Goal: Check status

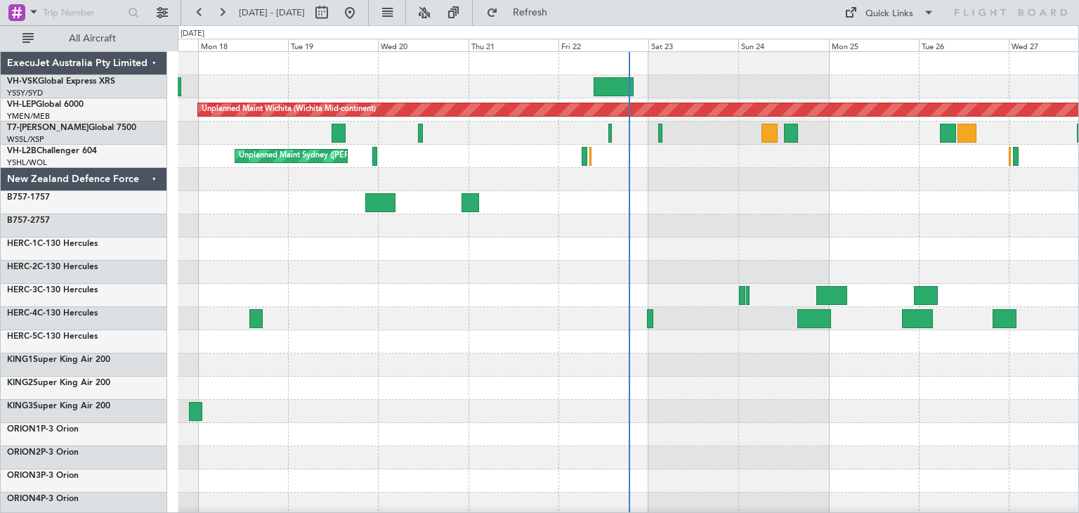
click at [155, 58] on div "ExecuJet Australia Pty Limited" at bounding box center [84, 63] width 167 height 23
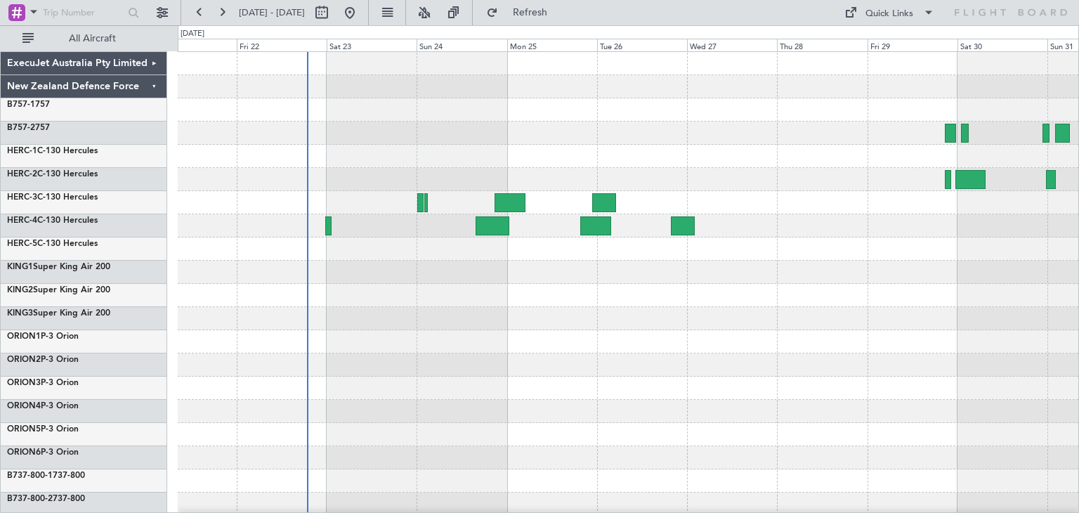
click at [481, 383] on div at bounding box center [628, 342] width 901 height 580
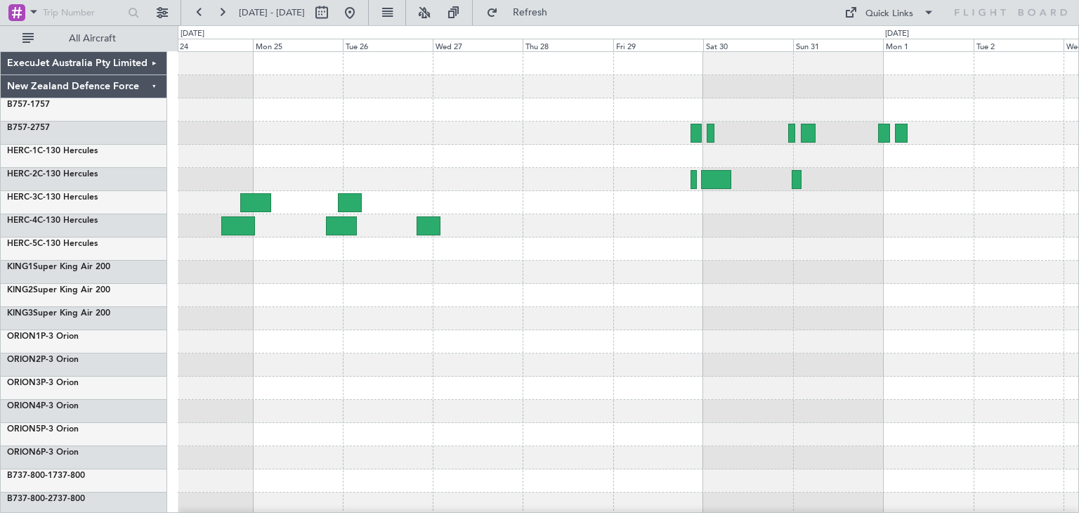
click at [414, 399] on div at bounding box center [628, 342] width 901 height 580
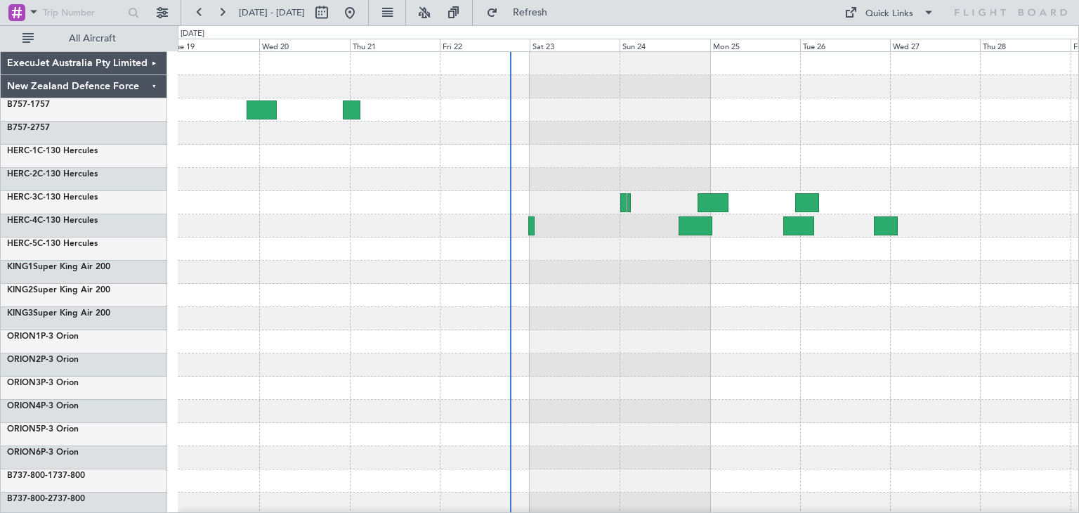
click at [869, 386] on div at bounding box center [628, 342] width 901 height 580
